Goal: Task Accomplishment & Management: Use online tool/utility

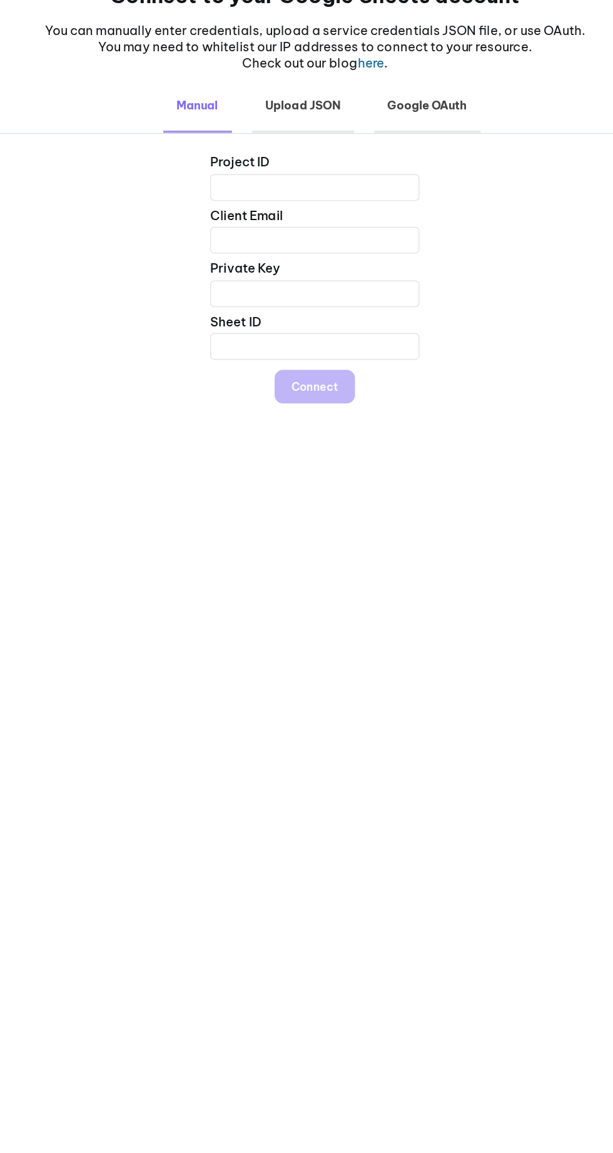
click at [389, 196] on b "Google OAuth" at bounding box center [390, 191] width 79 height 21
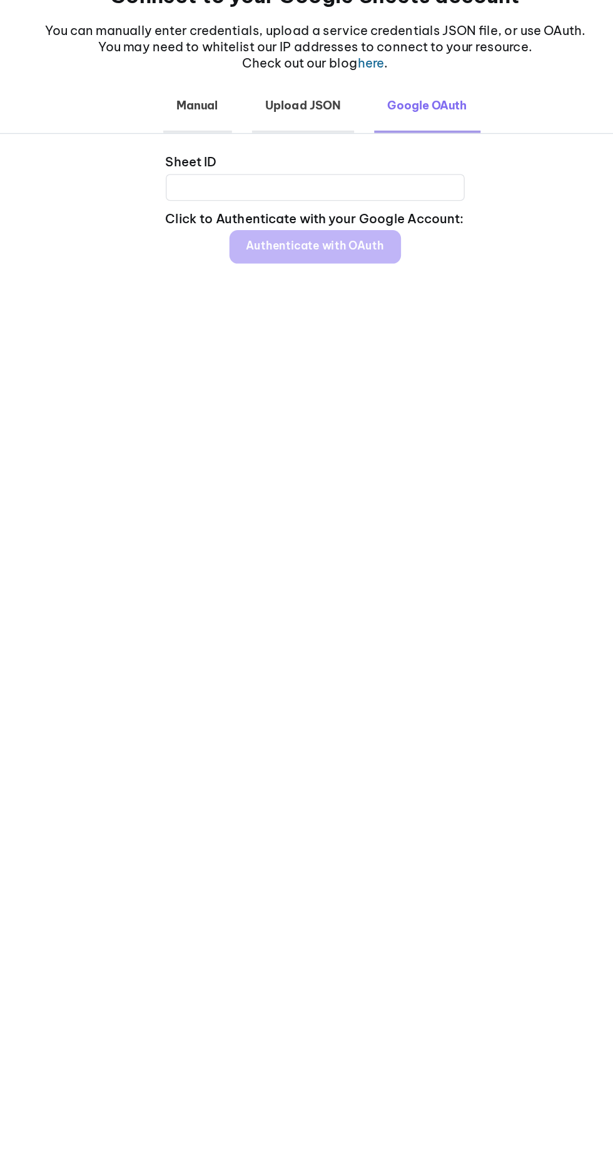
click at [232, 255] on input "text" at bounding box center [306, 253] width 223 height 20
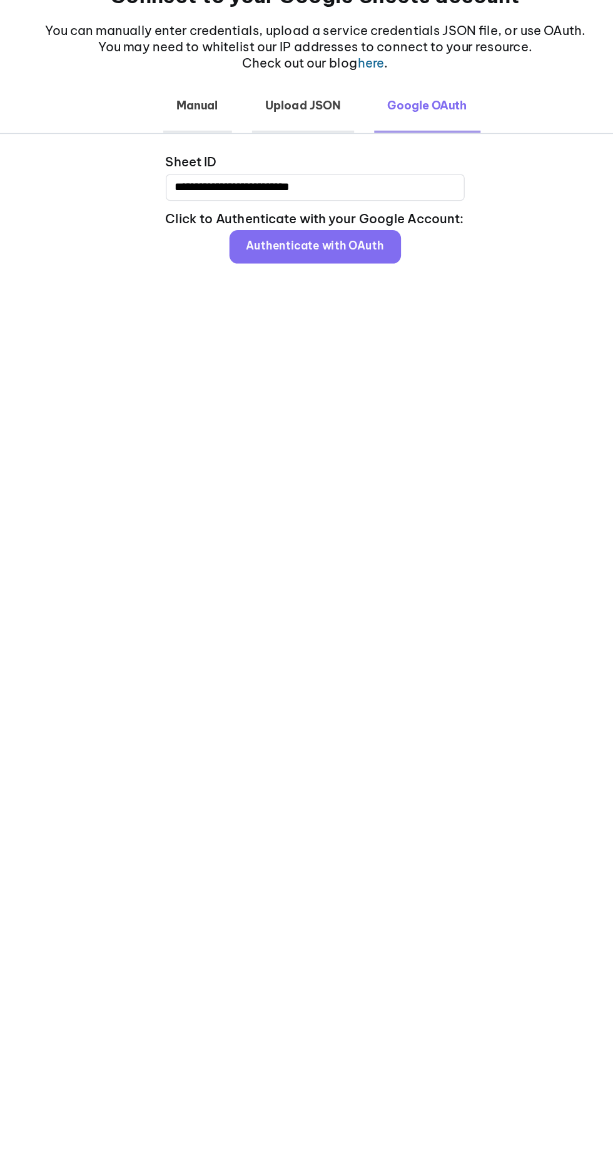
type input "**********"
click at [272, 303] on link "Authenticate with OAuth" at bounding box center [307, 297] width 128 height 25
